Goal: Information Seeking & Learning: Learn about a topic

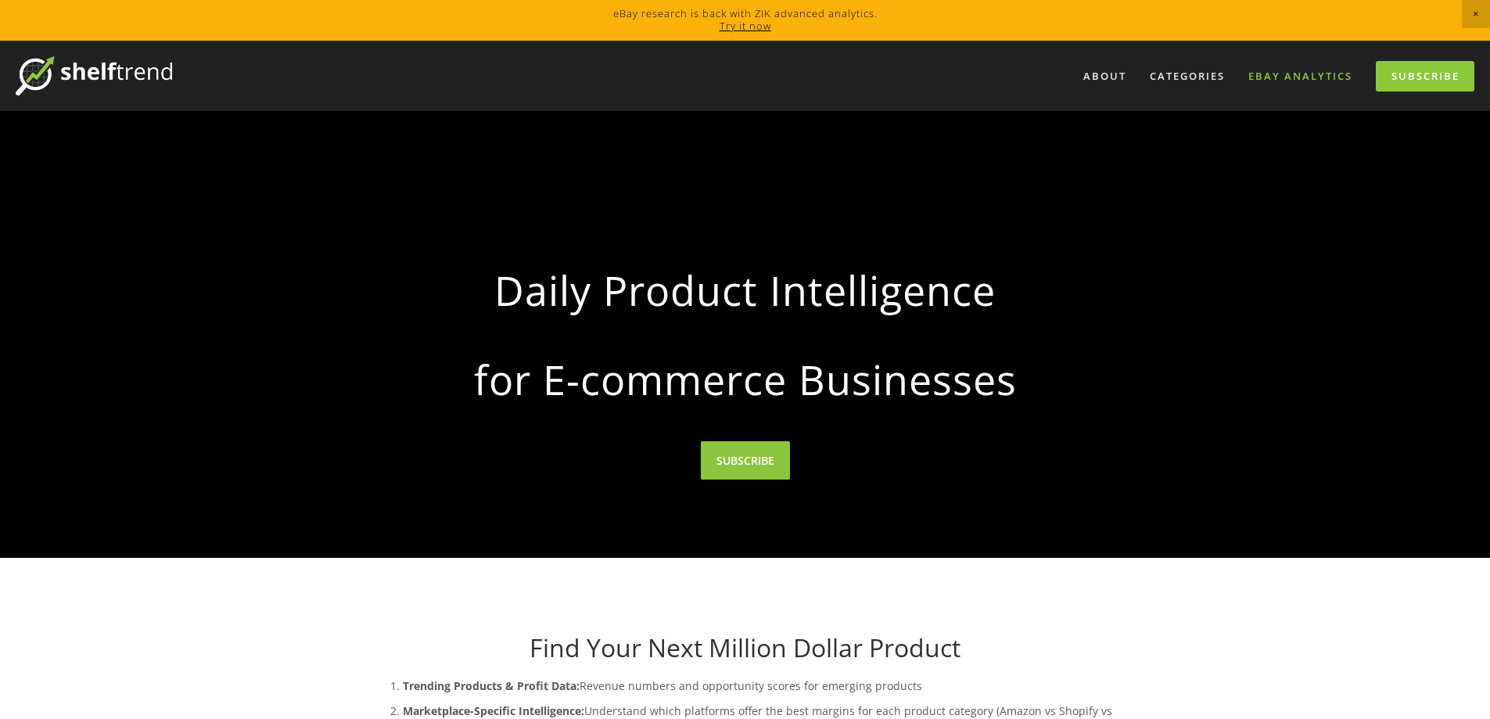
click at [1328, 71] on link "eBay Analytics" at bounding box center [1300, 76] width 124 height 26
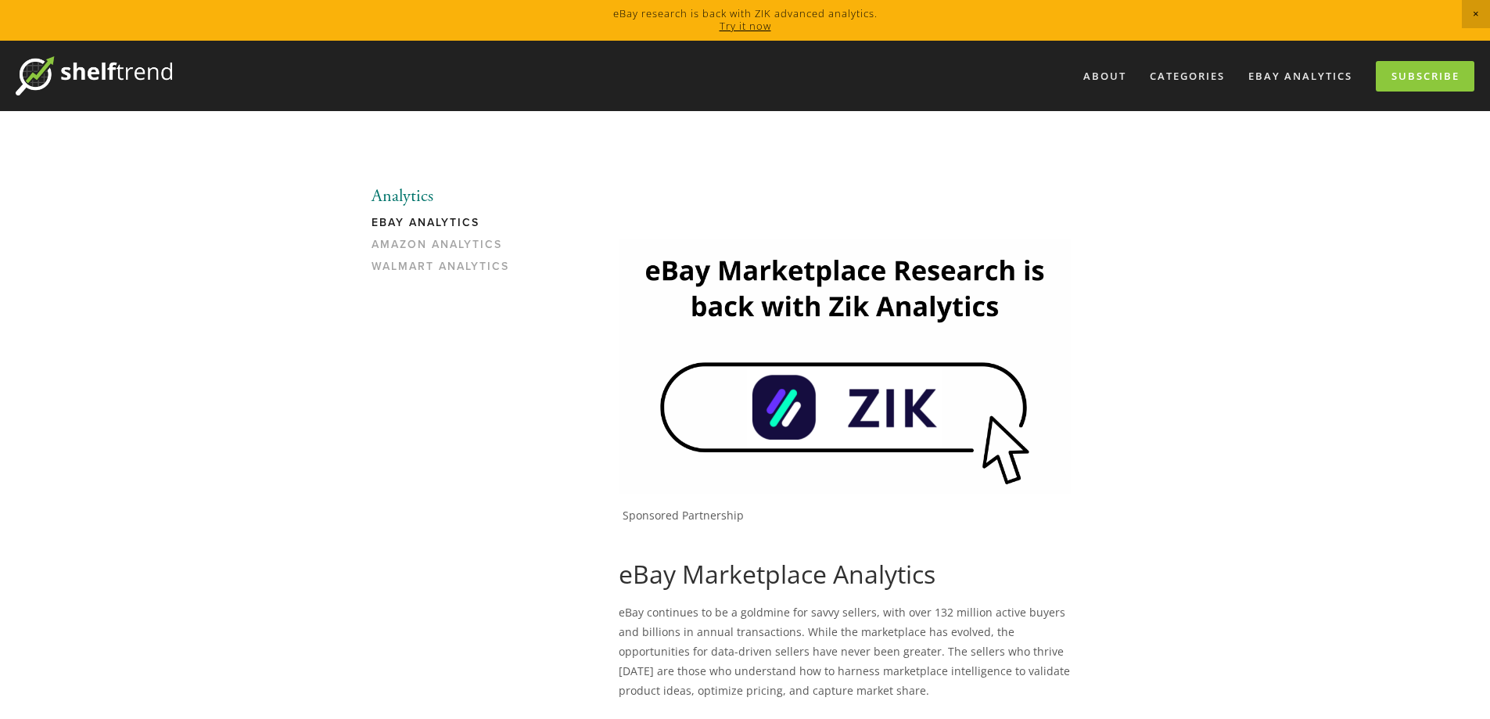
click at [451, 224] on link "eBay Analytics" at bounding box center [446, 227] width 149 height 22
click at [1048, 441] on img at bounding box center [845, 366] width 452 height 254
